Goal: Task Accomplishment & Management: Use online tool/utility

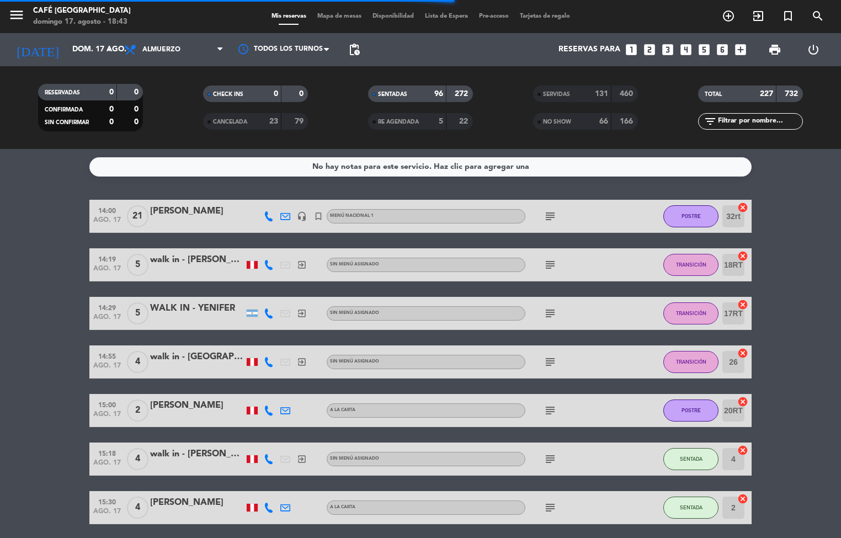
click at [343, 18] on span "Mapa de mesas" at bounding box center [339, 16] width 55 height 6
click at [338, 13] on span "Mapa de mesas" at bounding box center [339, 16] width 55 height 6
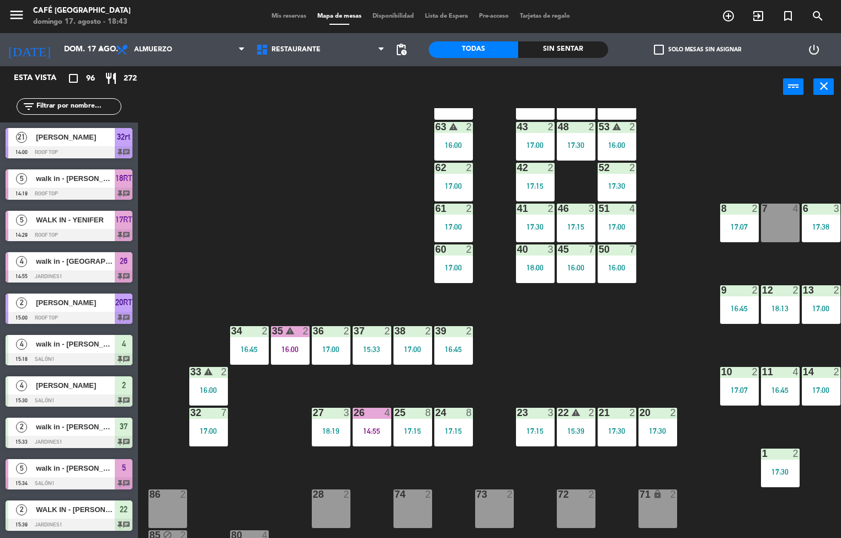
scroll to position [47, 89]
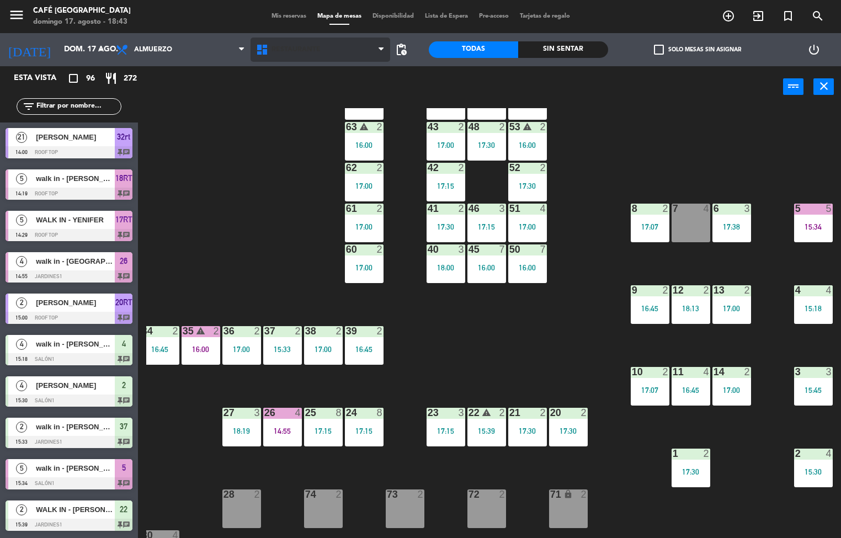
click at [300, 46] on span "Restaurante" at bounding box center [295, 50] width 49 height 8
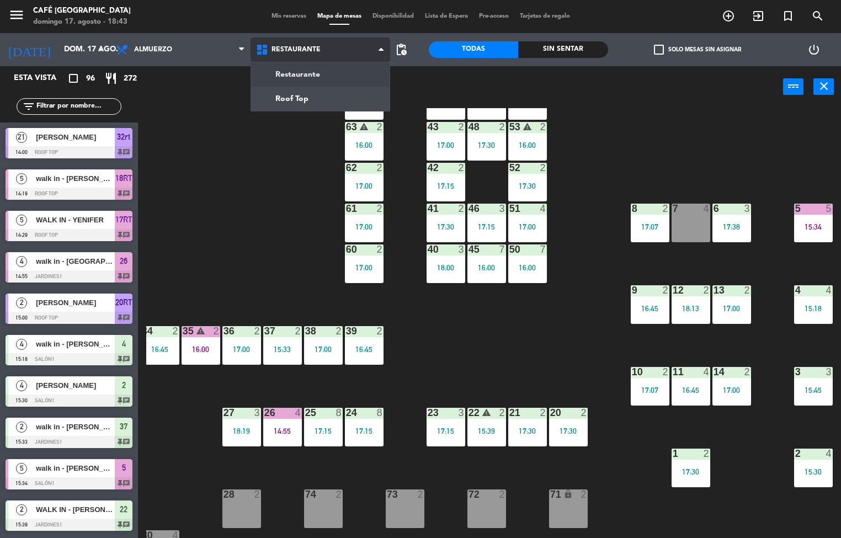
click at [290, 73] on ng-component "menu Café [GEOGRAPHIC_DATA][PERSON_NAME]. [PERSON_NAME] - 18:43 Mis reservas Ma…" at bounding box center [420, 269] width 841 height 539
click at [321, 54] on span "Restaurante" at bounding box center [320, 50] width 140 height 24
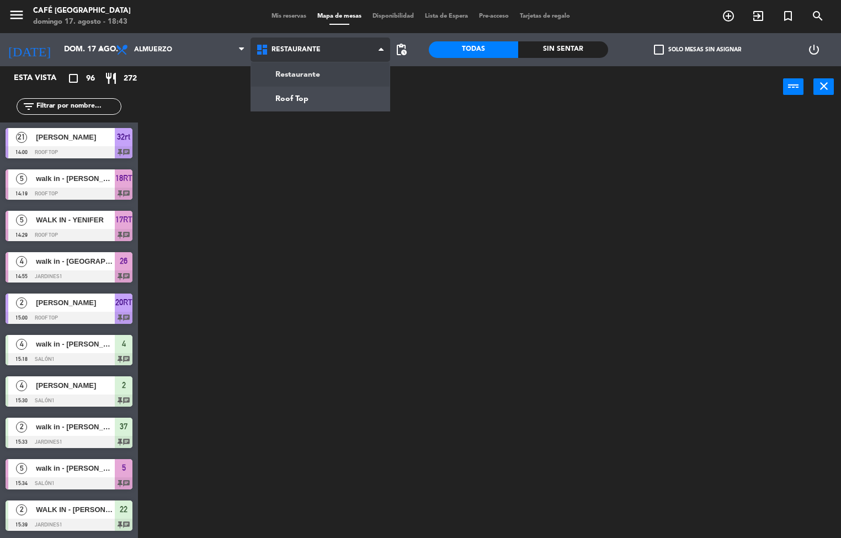
scroll to position [0, 0]
click at [280, 103] on ng-component "menu Café [GEOGRAPHIC_DATA][PERSON_NAME]. [PERSON_NAME] - 18:43 Mis reservas Ma…" at bounding box center [420, 269] width 841 height 539
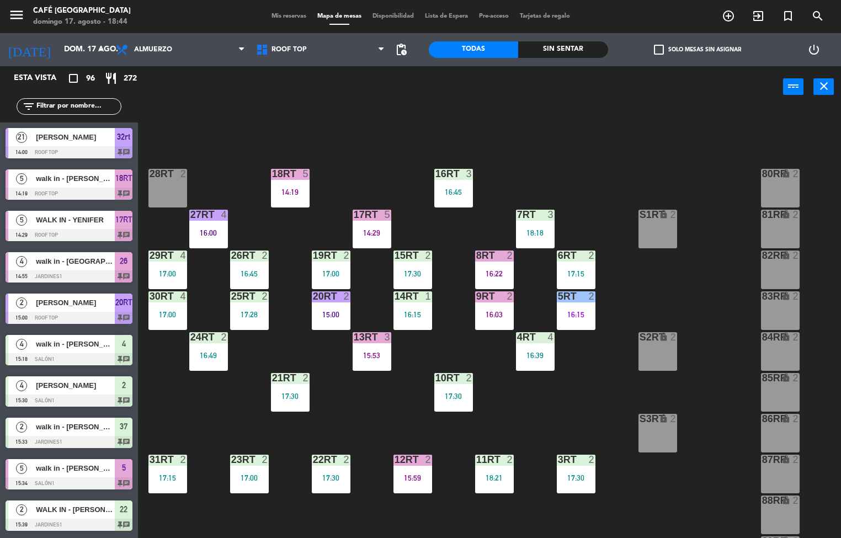
click at [178, 292] on div "4" at bounding box center [186, 296] width 18 height 10
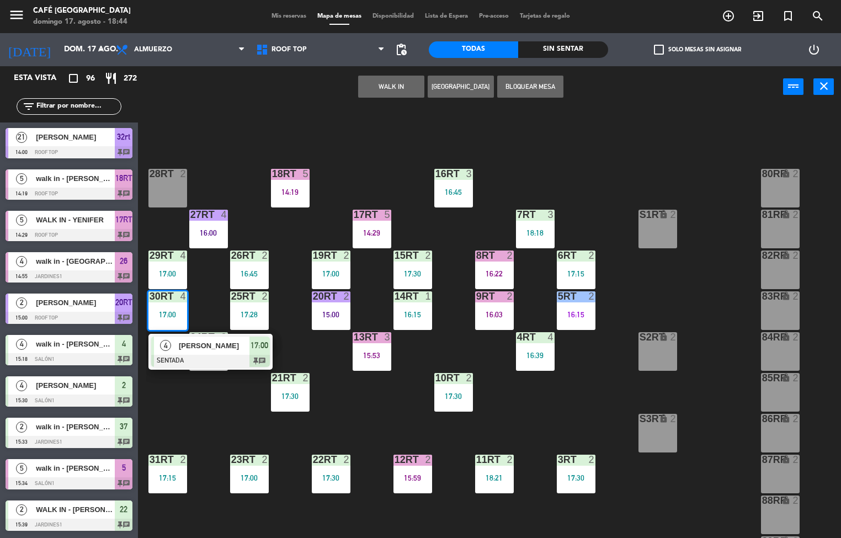
click at [217, 414] on div "18RT 5 14:19 16RT 3 16:45 28RT 2 80RR lock 2 27RT 4 16:00 7RT 3 18:18 S1RT lock…" at bounding box center [493, 323] width 695 height 430
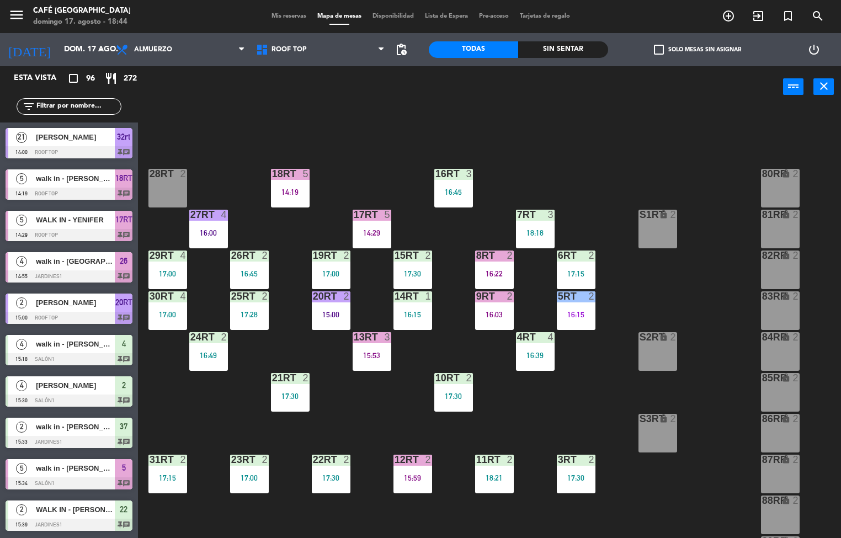
scroll to position [409, 0]
